Goal: Transaction & Acquisition: Subscribe to service/newsletter

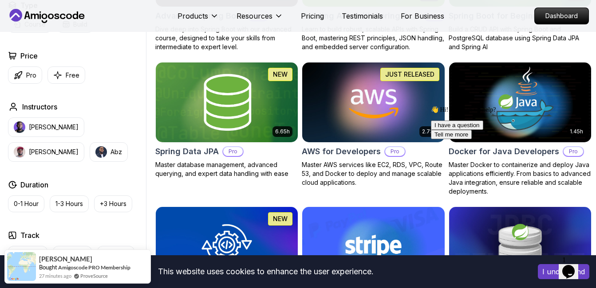
scroll to position [355, 0]
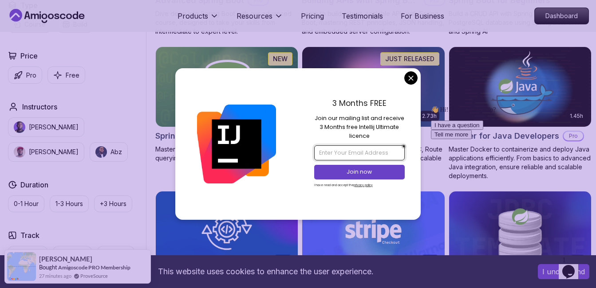
click at [376, 150] on input "email" at bounding box center [359, 153] width 91 height 15
type input "[EMAIL_ADDRESS][DOMAIN_NAME]"
click at [356, 174] on p "Join now" at bounding box center [360, 172] width 74 height 8
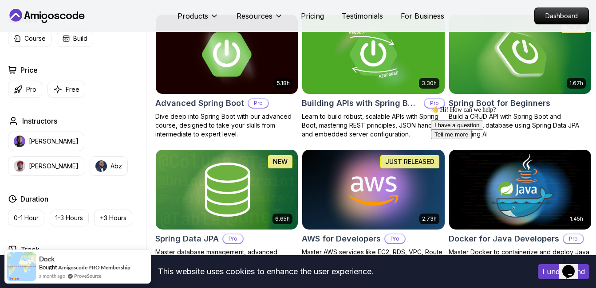
scroll to position [133, 0]
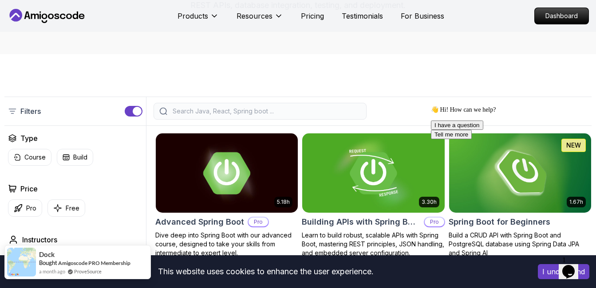
click at [70, 268] on div "Dock Bought Amigoscode PRO Membership a month ago ProveSource" at bounding box center [83, 262] width 95 height 26
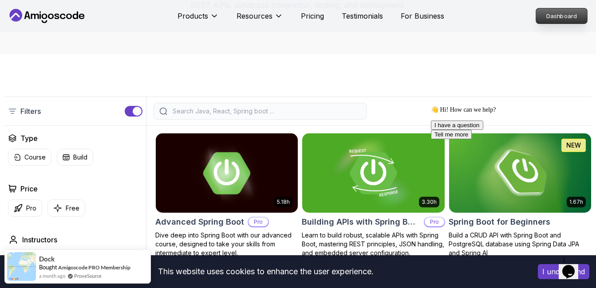
click at [573, 19] on p "Dashboard" at bounding box center [561, 15] width 51 height 15
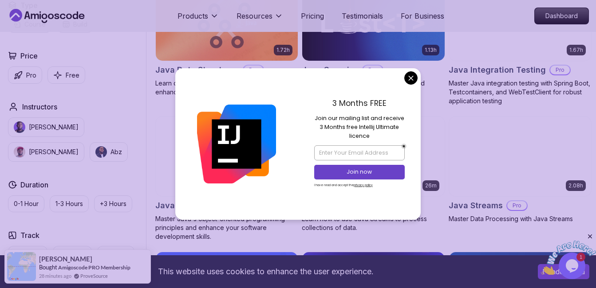
scroll to position [1243, 0]
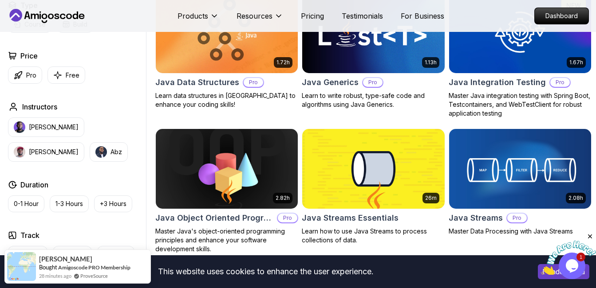
click at [313, 14] on p "Pricing" at bounding box center [312, 16] width 23 height 11
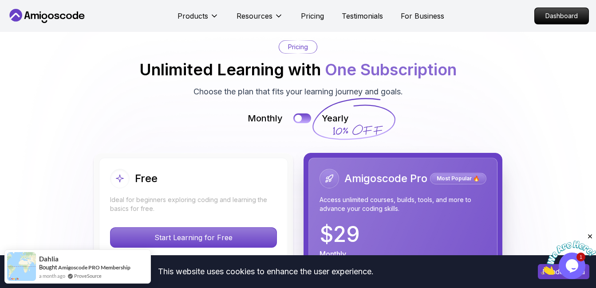
scroll to position [1900, 0]
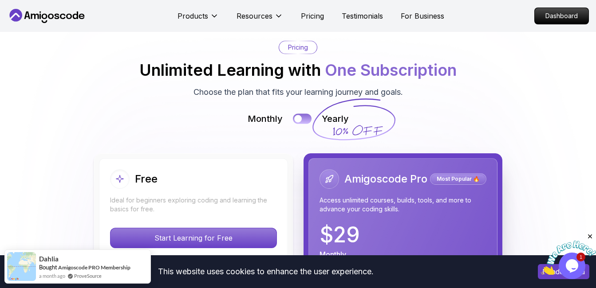
click at [306, 118] on button at bounding box center [302, 119] width 19 height 10
click at [300, 119] on button at bounding box center [302, 119] width 19 height 10
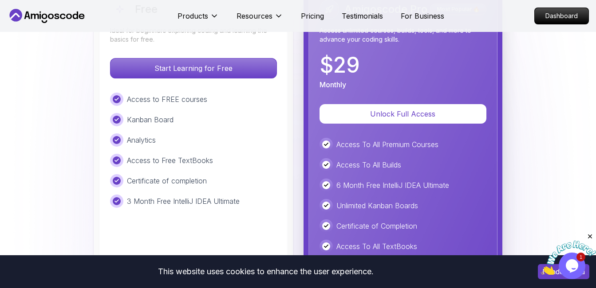
scroll to position [2078, 0]
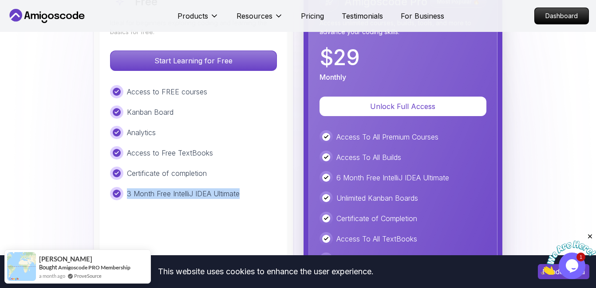
drag, startPoint x: 130, startPoint y: 190, endPoint x: 251, endPoint y: 187, distance: 121.2
click at [251, 187] on div "3 Month Free IntelliJ IDEA Ultimate" at bounding box center [193, 193] width 167 height 13
drag, startPoint x: 251, startPoint y: 187, endPoint x: 236, endPoint y: 111, distance: 77.0
click at [236, 111] on div "Kanban Board" at bounding box center [193, 112] width 167 height 13
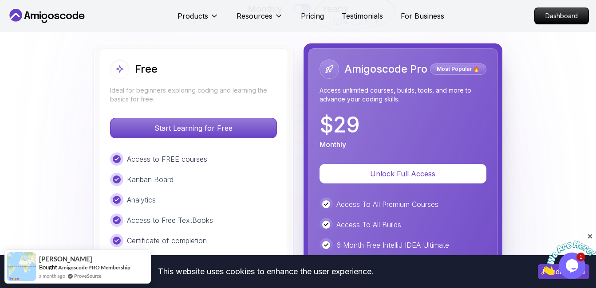
scroll to position [1989, 0]
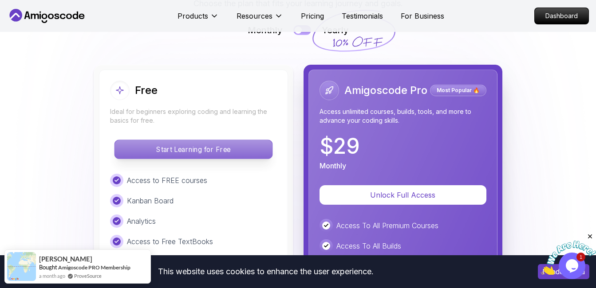
click at [225, 152] on p "Start Learning for Free" at bounding box center [193, 149] width 158 height 19
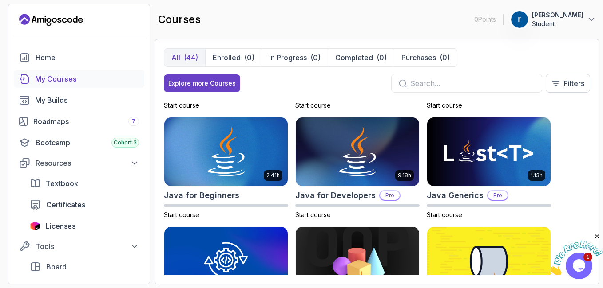
scroll to position [533, 0]
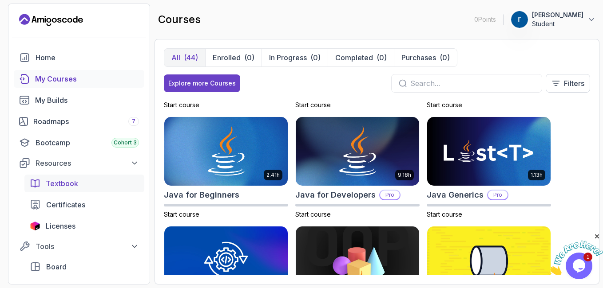
click at [70, 178] on link "Textbook" at bounding box center [84, 184] width 120 height 18
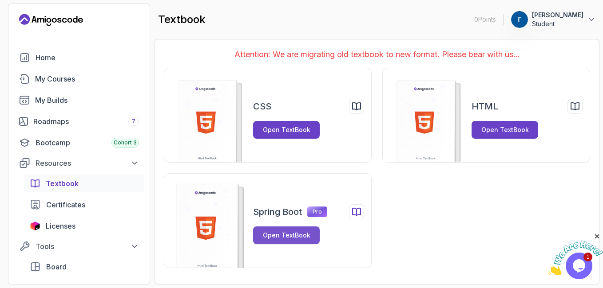
click at [279, 233] on div "Open TextBook" at bounding box center [286, 235] width 47 height 9
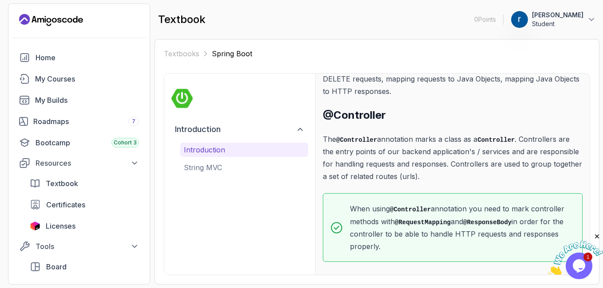
scroll to position [126, 0]
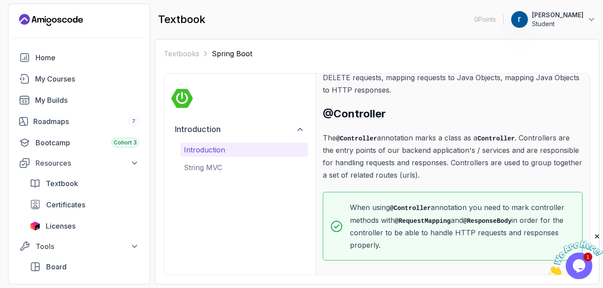
click at [596, 237] on icon "Close" at bounding box center [597, 237] width 8 height 8
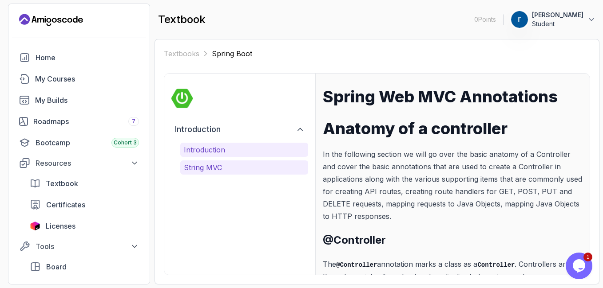
click at [216, 171] on p "String MVC" at bounding box center [244, 167] width 121 height 11
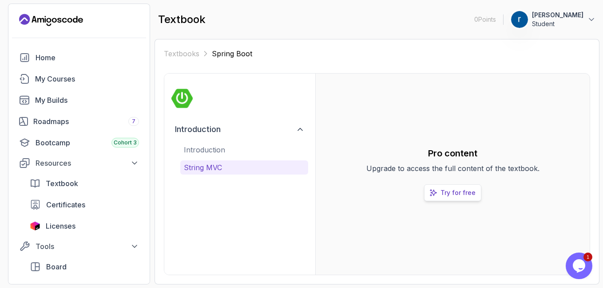
click at [463, 190] on p "Try for free" at bounding box center [457, 193] width 35 height 9
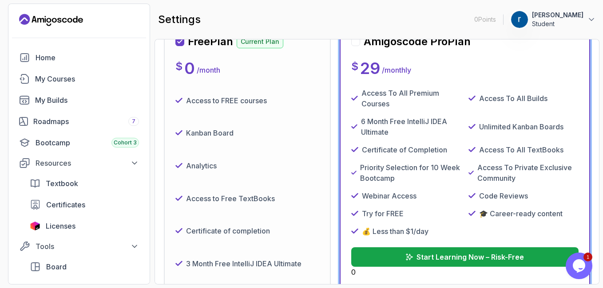
scroll to position [74, 0]
